Goal: Information Seeking & Learning: Learn about a topic

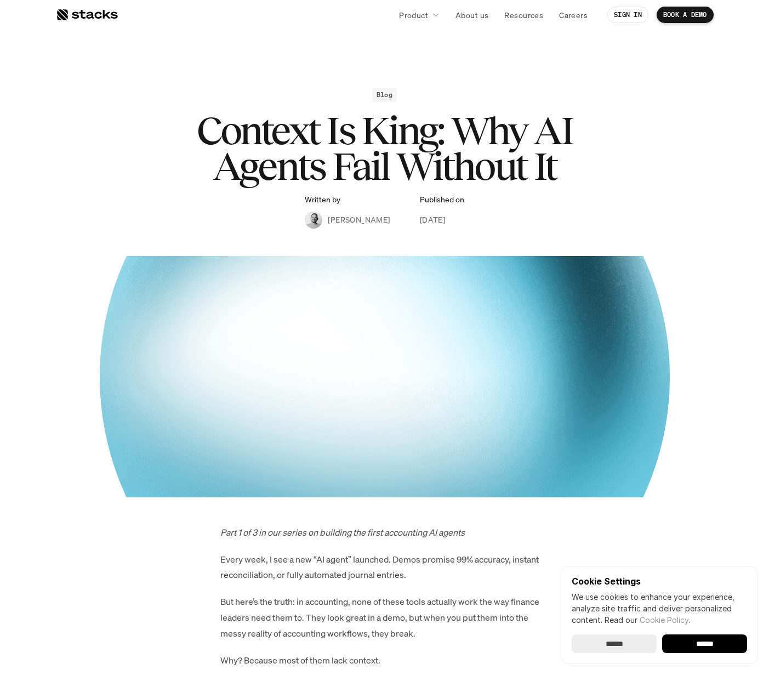
click at [86, 10] on div at bounding box center [87, 14] width 62 height 13
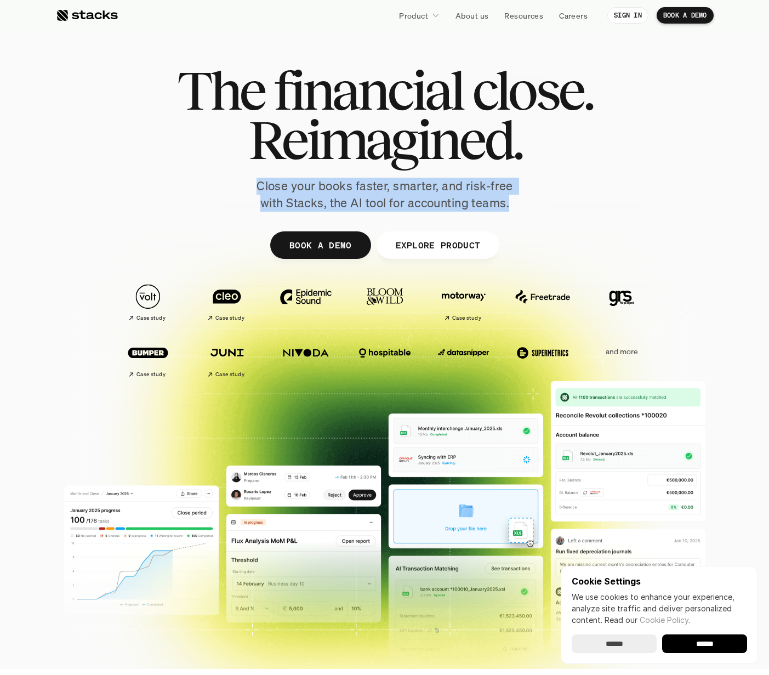
drag, startPoint x: 287, startPoint y: 184, endPoint x: 527, endPoint y: 202, distance: 240.7
click at [527, 202] on div "The financial close. Reimagined. Close your books faster, smarter, and risk-fre…" at bounding box center [385, 139] width 614 height 146
drag, startPoint x: 397, startPoint y: 195, endPoint x: 232, endPoint y: 187, distance: 164.5
click at [232, 187] on div "The financial close. Reimagined. Close your books faster, smarter, and risk-fre…" at bounding box center [385, 139] width 614 height 146
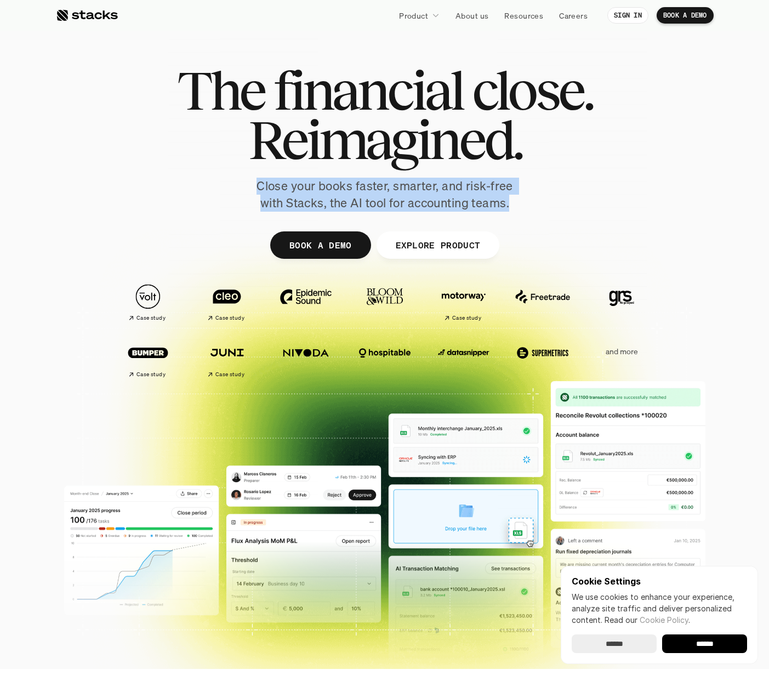
click at [232, 187] on div "The financial close. Reimagined. Close your books faster, smarter, and risk-fre…" at bounding box center [385, 139] width 614 height 146
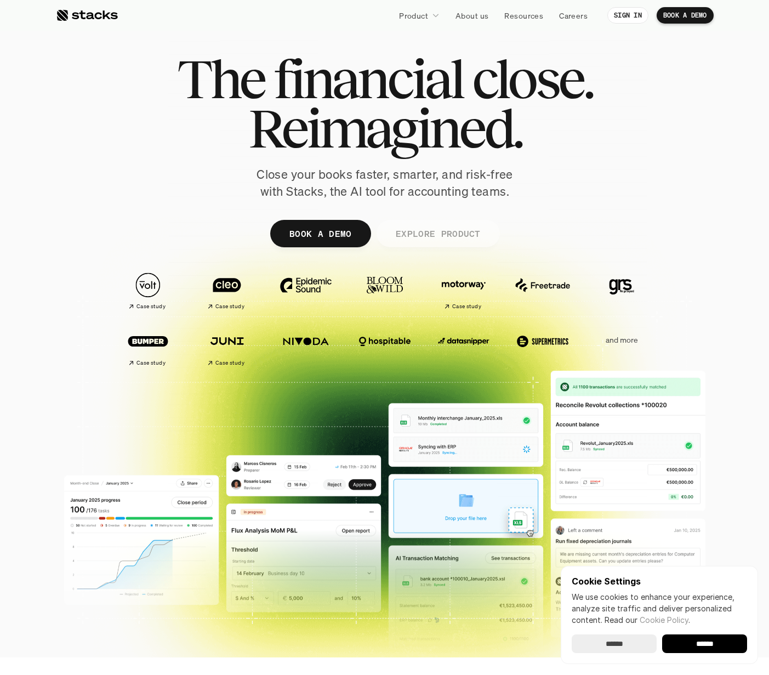
click at [426, 239] on p "EXPLORE PRODUCT" at bounding box center [437, 233] width 85 height 16
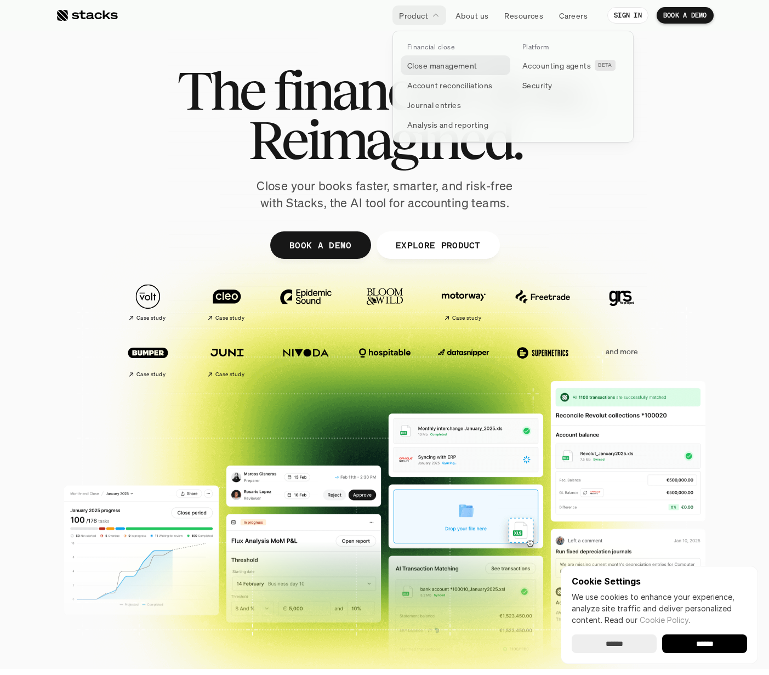
click at [445, 64] on p "Close management" at bounding box center [442, 66] width 70 height 12
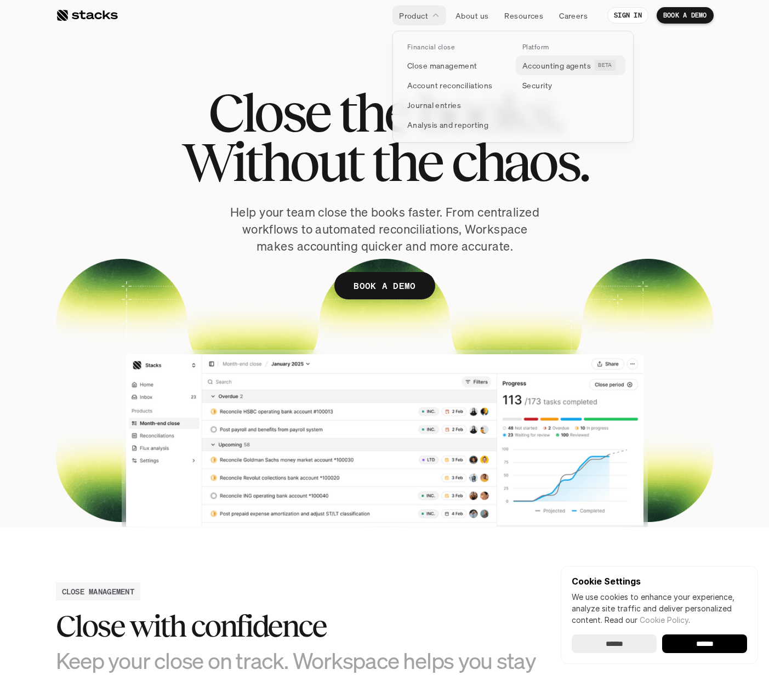
click at [545, 66] on p "Accounting agents" at bounding box center [556, 66] width 68 height 12
